Goal: Task Accomplishment & Management: Manage account settings

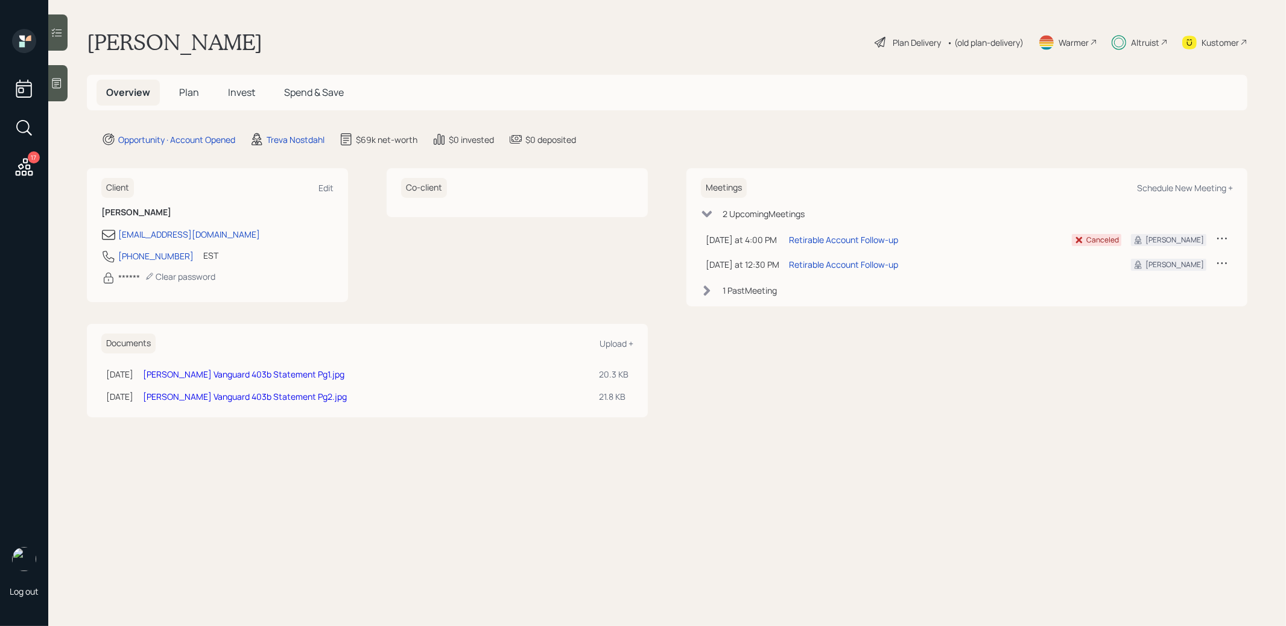
click at [241, 87] on span "Invest" at bounding box center [241, 92] width 27 height 13
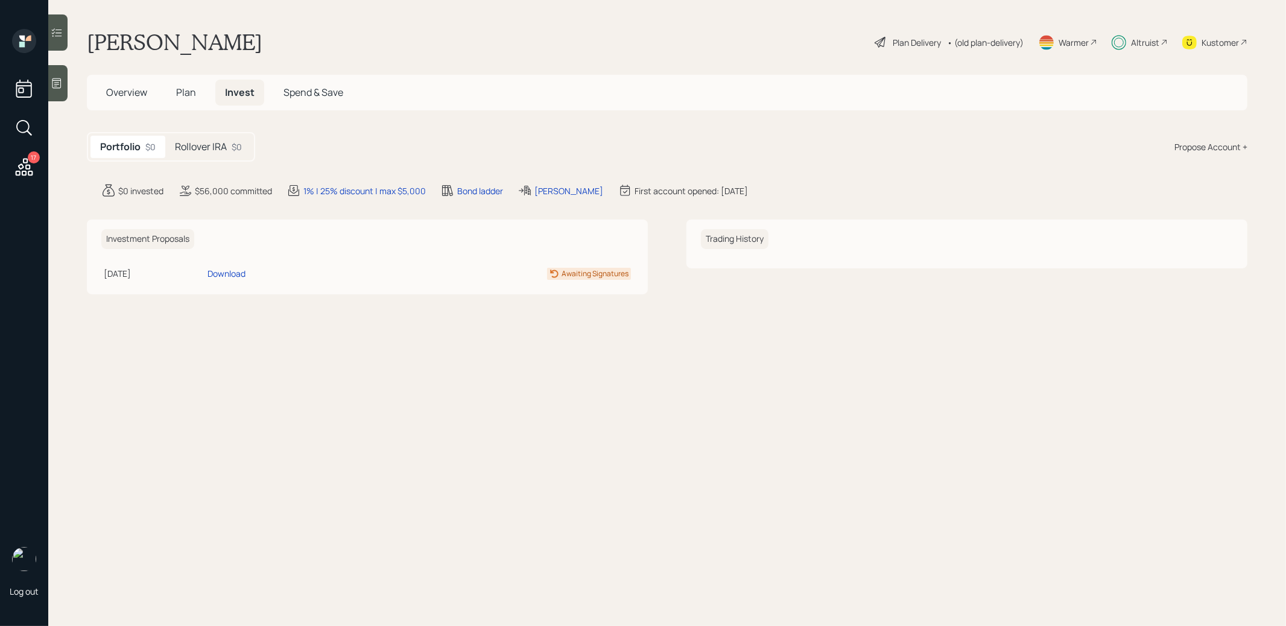
click at [216, 148] on h5 "Rollover IRA" at bounding box center [201, 146] width 52 height 11
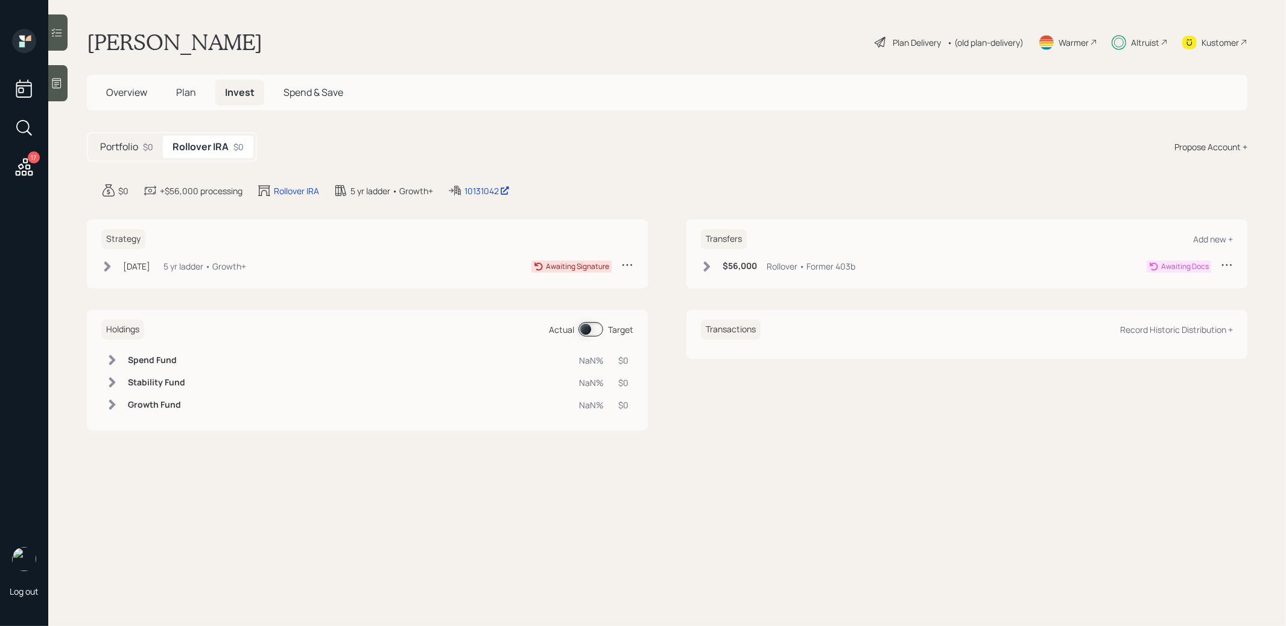
click at [108, 264] on icon at bounding box center [107, 266] width 7 height 10
